Goal: Information Seeking & Learning: Learn about a topic

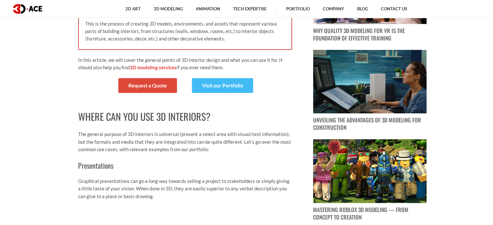
scroll to position [300, 0]
drag, startPoint x: 0, startPoint y: 0, endPoint x: 33, endPoint y: 114, distance: 118.9
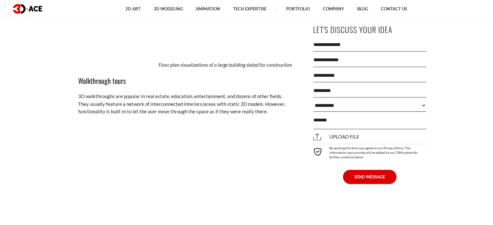
scroll to position [801, 0]
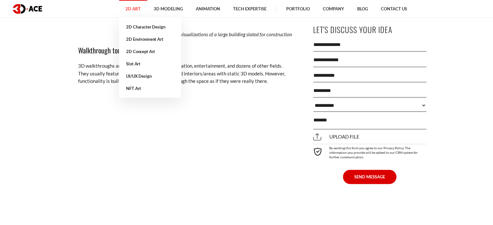
click at [123, 11] on link "2D Art" at bounding box center [133, 9] width 28 height 18
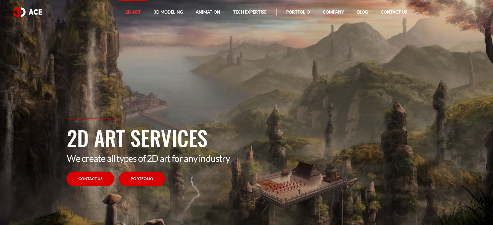
click at [143, 181] on link "Portfolio" at bounding box center [142, 179] width 46 height 15
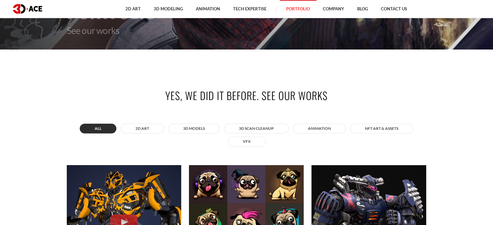
scroll to position [80, 0]
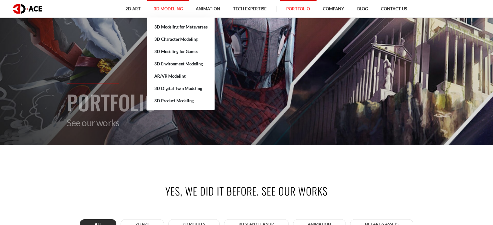
click at [167, 7] on link "3D Modeling" at bounding box center [168, 9] width 42 height 18
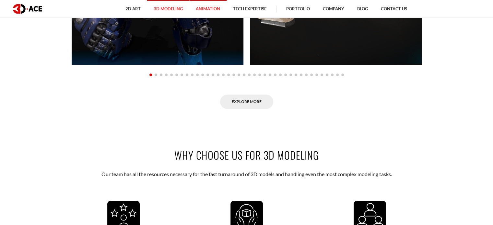
scroll to position [712, 0]
